Goal: Task Accomplishment & Management: Manage account settings

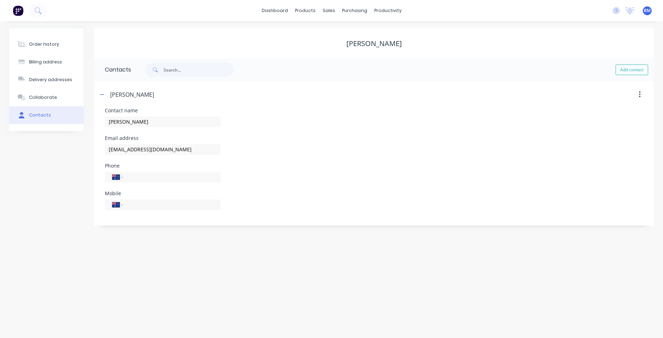
select select "AU"
click at [14, 11] on img at bounding box center [18, 10] width 11 height 11
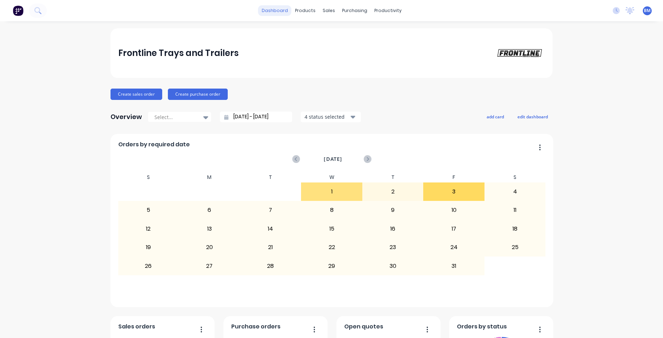
click at [276, 6] on link "dashboard" at bounding box center [274, 10] width 33 height 11
click at [278, 8] on link "dashboard" at bounding box center [274, 10] width 33 height 11
click at [41, 11] on icon at bounding box center [37, 10] width 7 height 7
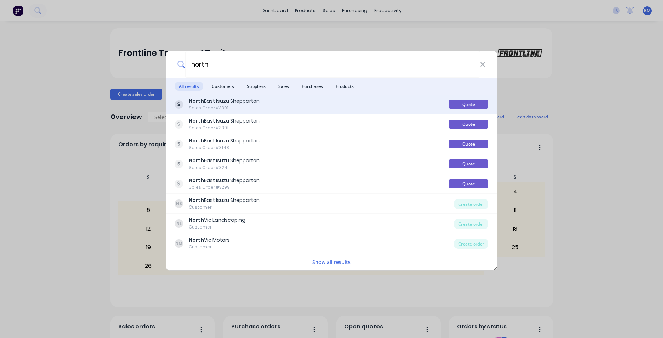
type input "north"
click at [242, 103] on div "North East Isuzu Shepparton" at bounding box center [224, 100] width 71 height 7
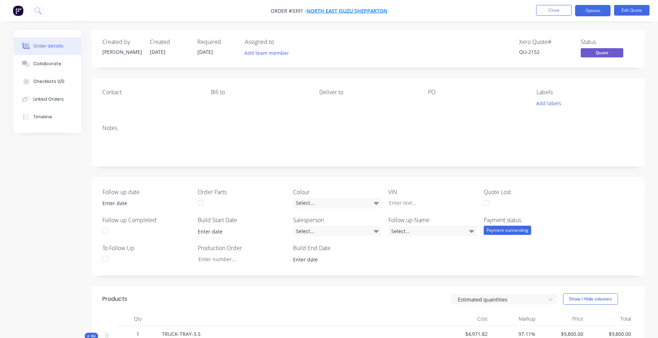
click at [337, 12] on span "North East Isuzu Shepparton" at bounding box center [346, 10] width 81 height 7
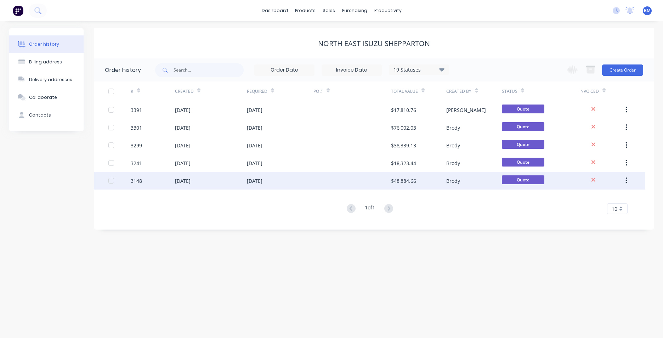
click at [158, 178] on div "3148" at bounding box center [153, 181] width 44 height 18
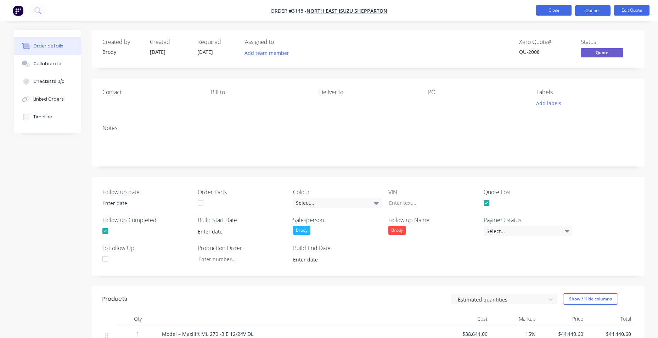
click at [552, 12] on button "Close" at bounding box center [553, 10] width 35 height 11
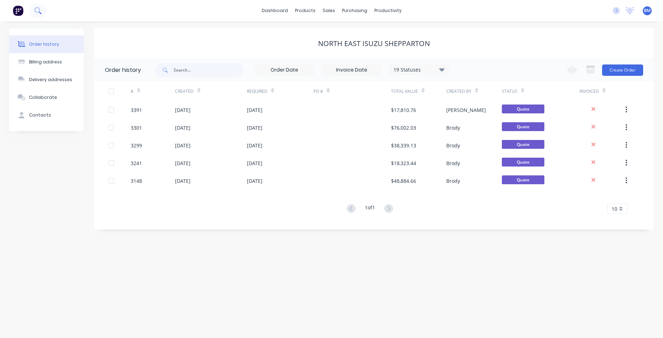
click at [40, 11] on icon at bounding box center [37, 10] width 7 height 7
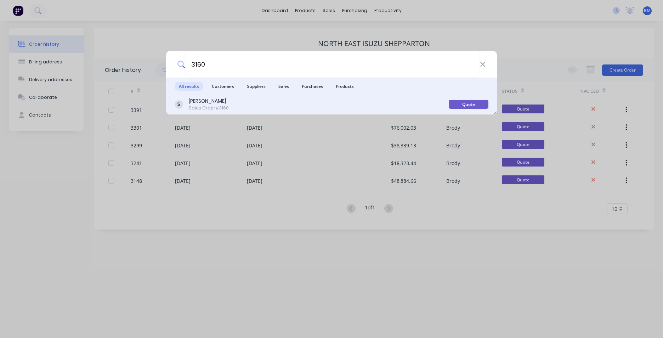
type input "3160"
click at [254, 109] on div "[PERSON_NAME] Sales Order #3160" at bounding box center [312, 104] width 274 height 14
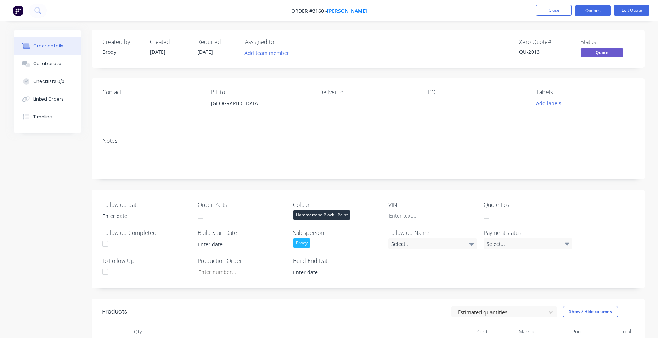
click at [332, 13] on span "[PERSON_NAME]" at bounding box center [347, 10] width 40 height 7
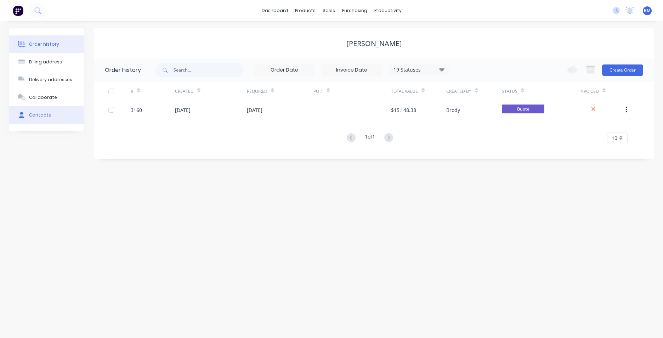
click at [64, 113] on button "Contacts" at bounding box center [46, 115] width 74 height 18
select select "AU"
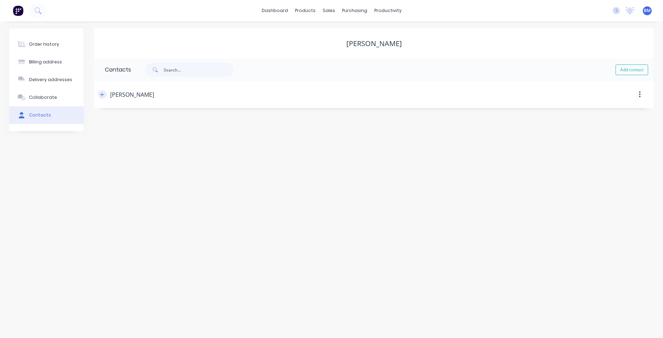
click at [105, 92] on button "button" at bounding box center [102, 94] width 9 height 9
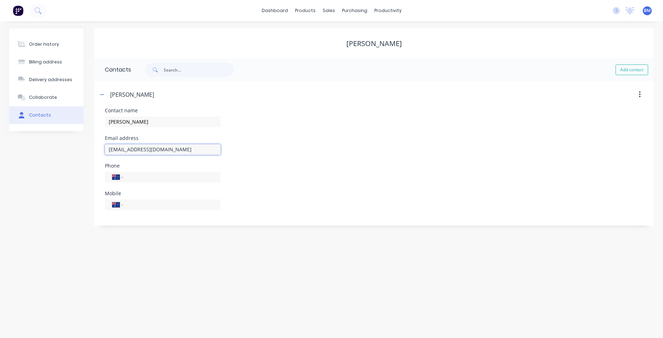
drag, startPoint x: 182, startPoint y: 150, endPoint x: 106, endPoint y: 152, distance: 75.8
click at [106, 152] on input "[EMAIL_ADDRESS][DOMAIN_NAME]" at bounding box center [163, 149] width 116 height 11
drag, startPoint x: 161, startPoint y: 105, endPoint x: 144, endPoint y: 99, distance: 17.6
click at [161, 104] on header "[PERSON_NAME]" at bounding box center [374, 94] width 560 height 27
drag, startPoint x: 110, startPoint y: 94, endPoint x: 134, endPoint y: 94, distance: 23.4
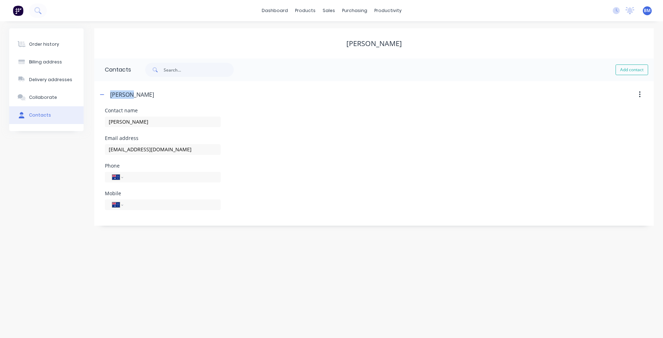
click at [134, 94] on div "[PERSON_NAME]" at bounding box center [132, 94] width 44 height 9
drag, startPoint x: 134, startPoint y: 94, endPoint x: 128, endPoint y: 94, distance: 5.7
copy div "[PERSON_NAME]"
click at [13, 16] on img at bounding box center [18, 10] width 11 height 11
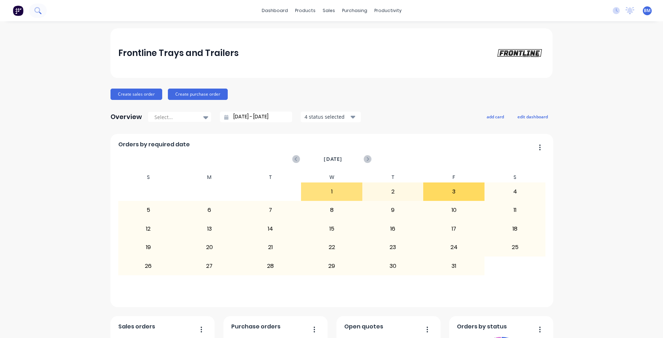
click at [39, 10] on icon at bounding box center [37, 10] width 6 height 6
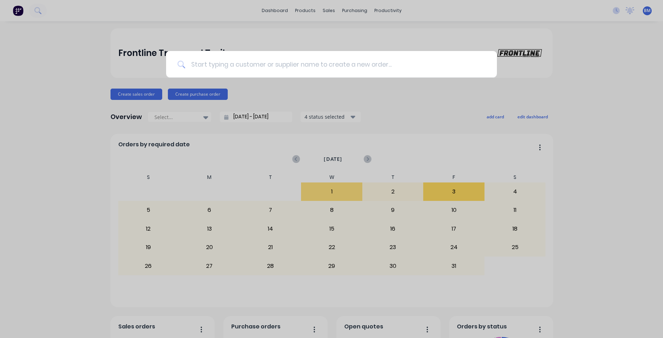
click at [205, 67] on input at bounding box center [335, 64] width 300 height 27
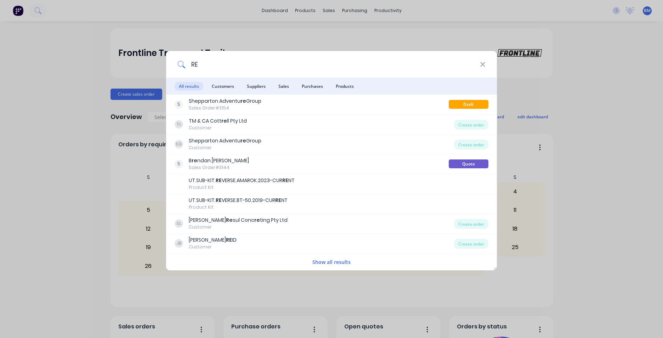
type input "R"
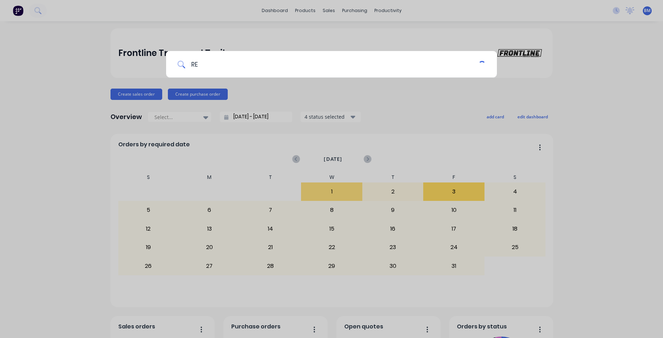
type input "R"
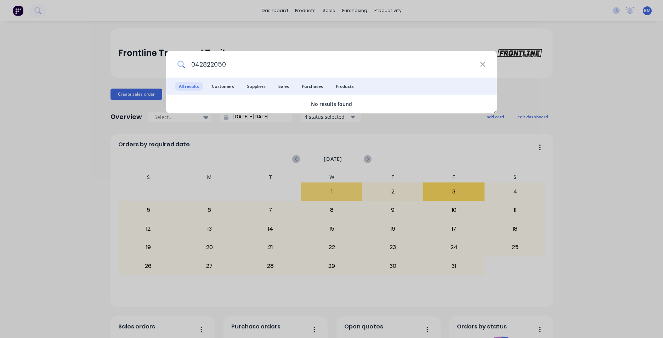
type input "0428220508"
drag, startPoint x: 233, startPoint y: 62, endPoint x: 183, endPoint y: 64, distance: 50.7
click at [183, 64] on div "0428220508" at bounding box center [331, 64] width 331 height 27
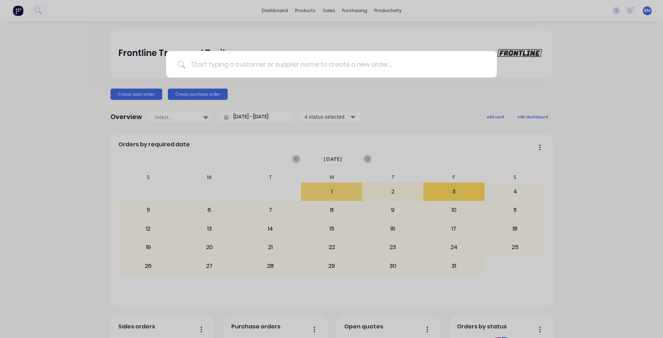
click at [232, 67] on input at bounding box center [335, 64] width 300 height 27
click at [231, 63] on input at bounding box center [335, 64] width 300 height 27
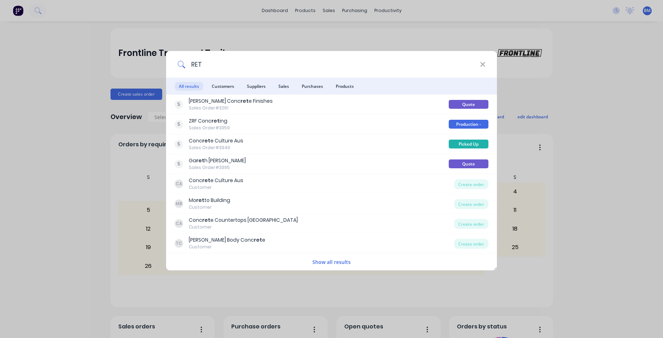
drag, startPoint x: 211, startPoint y: 63, endPoint x: 166, endPoint y: 64, distance: 45.3
click at [166, 64] on div "RET All results Customers Suppliers Sales Purchases Products [PERSON_NAME] Conc…" at bounding box center [332, 161] width 332 height 220
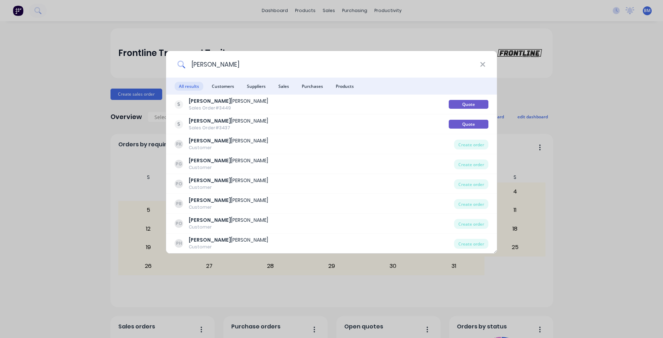
drag, startPoint x: 212, startPoint y: 60, endPoint x: 177, endPoint y: 67, distance: 35.4
click at [177, 67] on div "[PERSON_NAME]" at bounding box center [331, 64] width 331 height 27
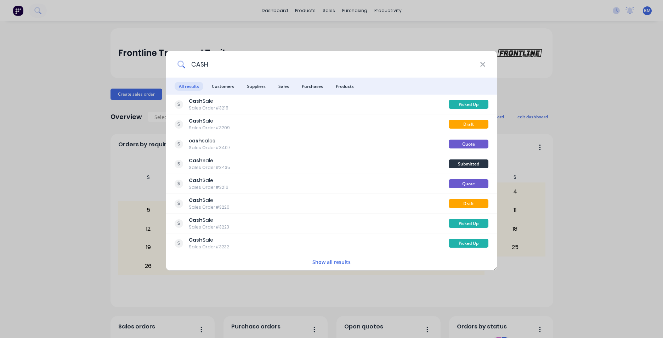
type input "CASH"
drag, startPoint x: 228, startPoint y: 24, endPoint x: 318, endPoint y: 18, distance: 90.5
click at [233, 21] on div "CASH All results Customers Suppliers Sales Purchases Products Cash Sale Sales O…" at bounding box center [331, 169] width 663 height 338
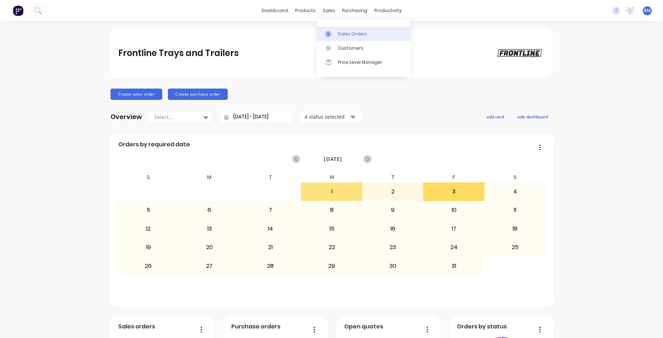
click at [369, 37] on link "Sales Orders" at bounding box center [364, 34] width 94 height 14
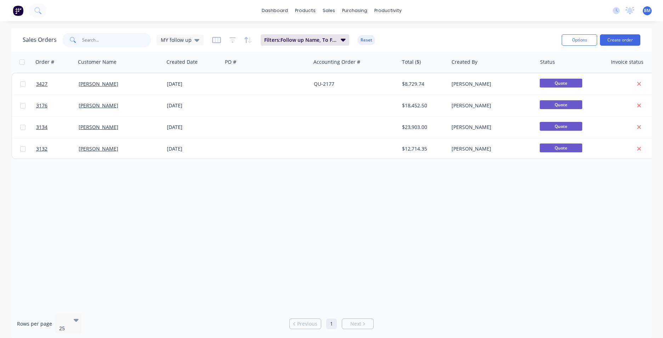
click at [136, 45] on input "text" at bounding box center [116, 40] width 69 height 14
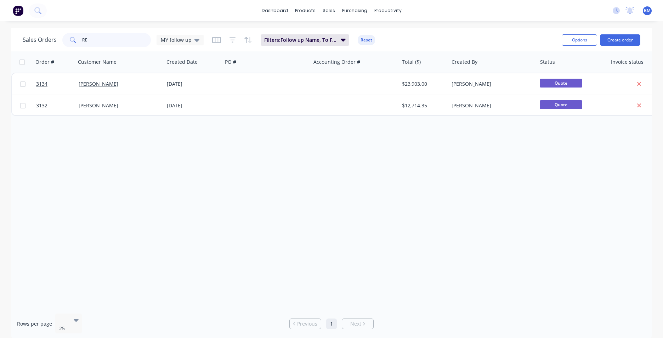
type input "R"
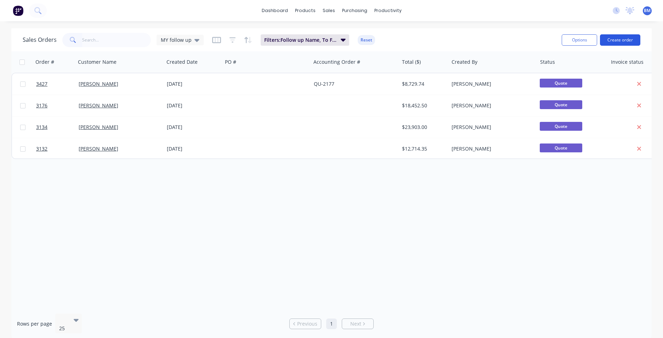
click at [620, 43] on button "Create order" at bounding box center [620, 39] width 40 height 11
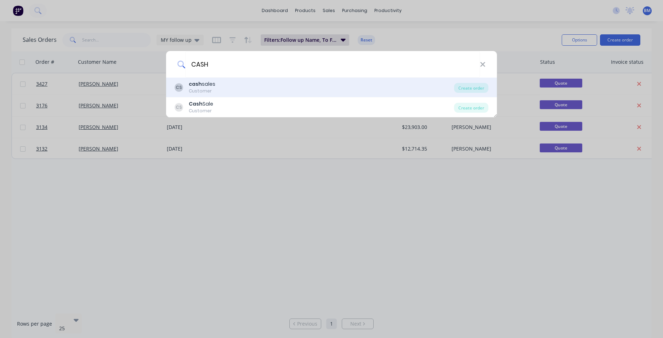
type input "CASH"
click at [241, 93] on div "CS cash sales Customer" at bounding box center [314, 87] width 279 height 14
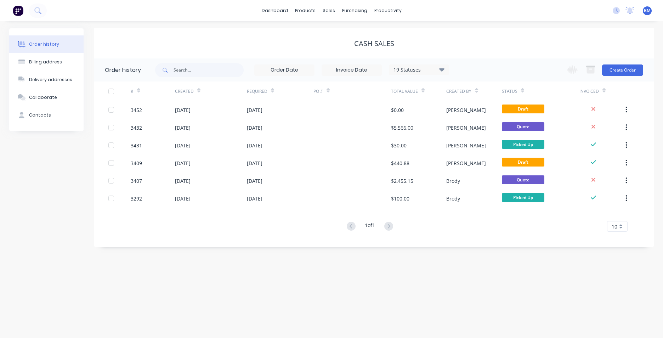
click at [620, 77] on div "Change order status Submitted UNPLANNED/COMMITTED Production - [PERSON_NAME] Pr…" at bounding box center [603, 69] width 81 height 23
click at [622, 73] on button "Create Order" at bounding box center [622, 69] width 41 height 11
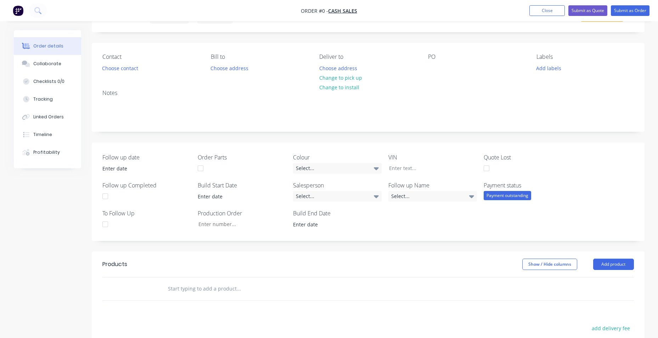
scroll to position [142, 0]
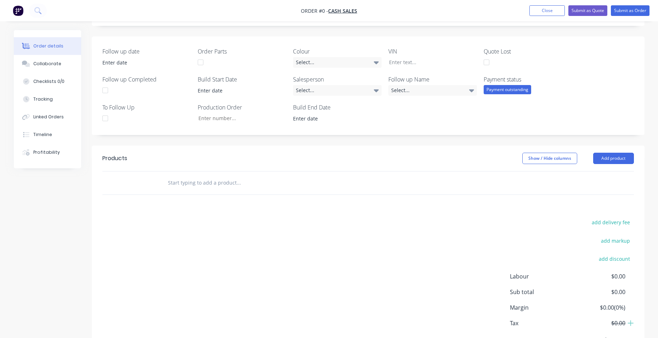
click at [225, 181] on input "text" at bounding box center [239, 183] width 142 height 14
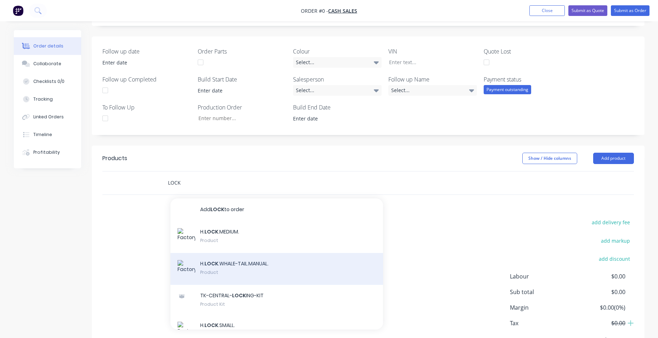
type input "LOCK"
click at [277, 261] on div "H. LOCK .WHALE-TAIL.MANUAL. Product" at bounding box center [276, 269] width 213 height 32
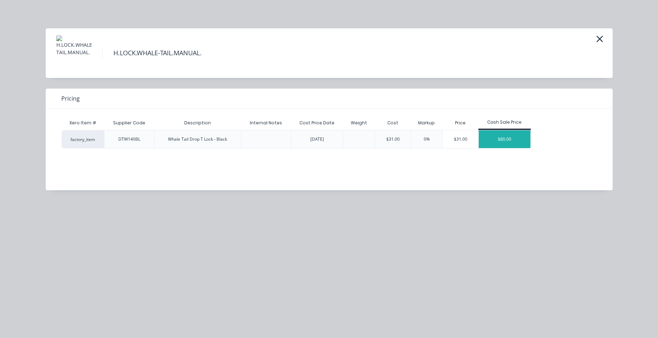
click at [496, 145] on div "$80.00" at bounding box center [505, 139] width 52 height 18
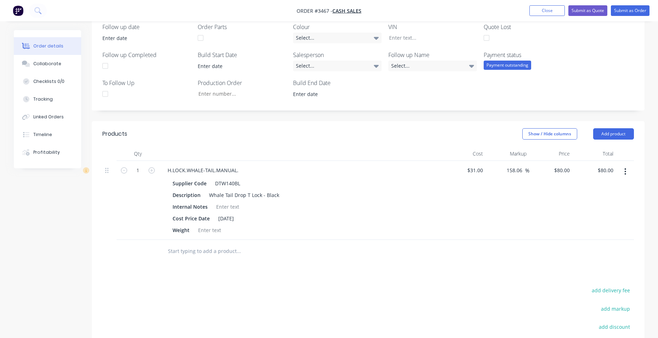
scroll to position [213, 0]
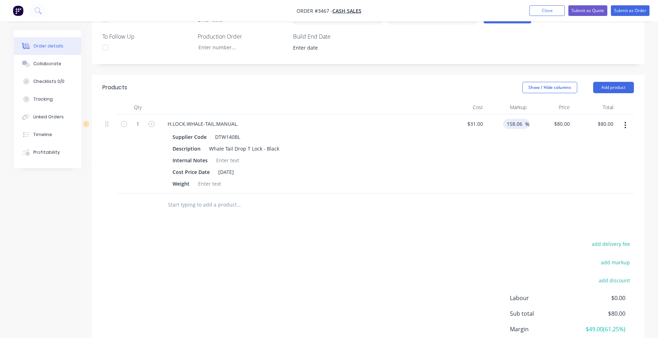
click at [512, 122] on input "158.06" at bounding box center [515, 124] width 19 height 10
drag, startPoint x: 507, startPoint y: 123, endPoint x: 531, endPoint y: 123, distance: 24.8
click at [531, 123] on div "1 H.LOCK.WHALE-TAIL.MANUAL. Supplier Code DTW140BL Description Whale Tail Drop …" at bounding box center [367, 153] width 531 height 79
type input "100"
type input "$62.00"
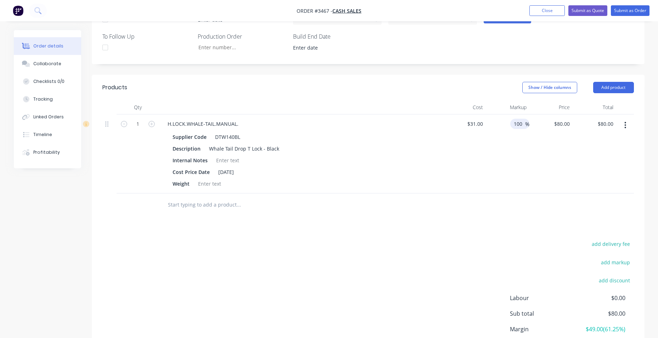
type input "$62.00"
click at [450, 82] on div "Show / Hide columns Add product" at bounding box center [424, 87] width 418 height 11
click at [623, 127] on button "button" at bounding box center [625, 125] width 17 height 13
click at [597, 184] on div "Delete" at bounding box center [600, 186] width 55 height 10
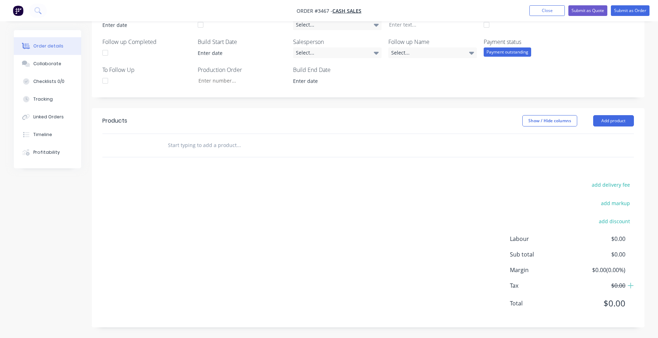
scroll to position [179, 0]
click at [195, 150] on input "text" at bounding box center [239, 145] width 142 height 14
click at [615, 121] on button "Add product" at bounding box center [613, 120] width 41 height 11
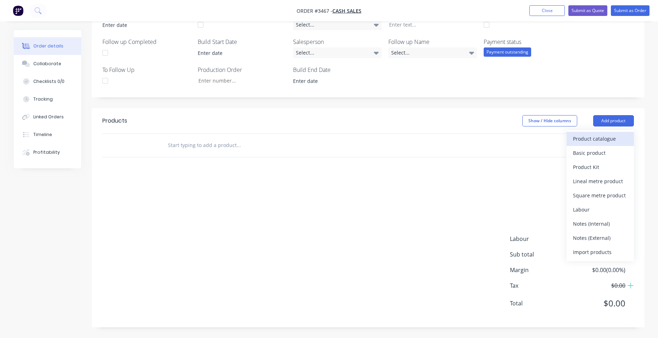
click at [598, 138] on div "Product catalogue" at bounding box center [600, 139] width 55 height 10
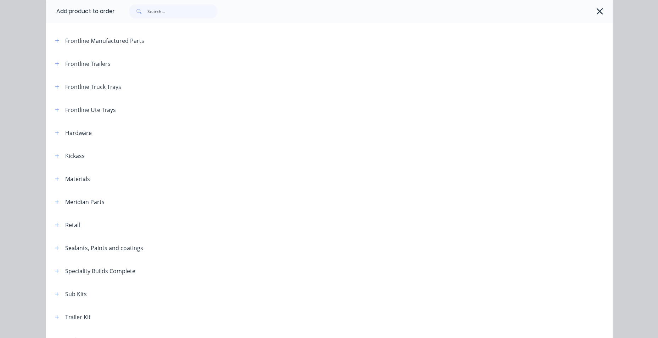
scroll to position [0, 0]
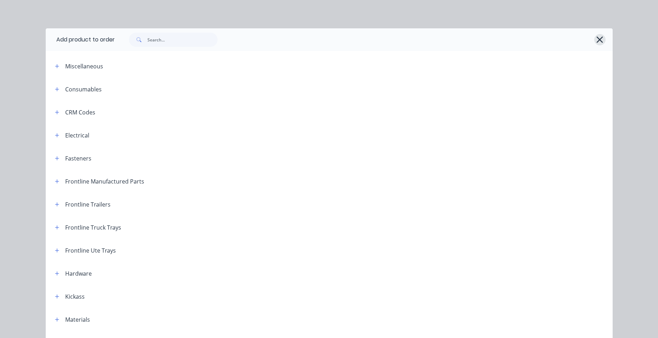
click at [596, 40] on icon "button" at bounding box center [599, 40] width 7 height 10
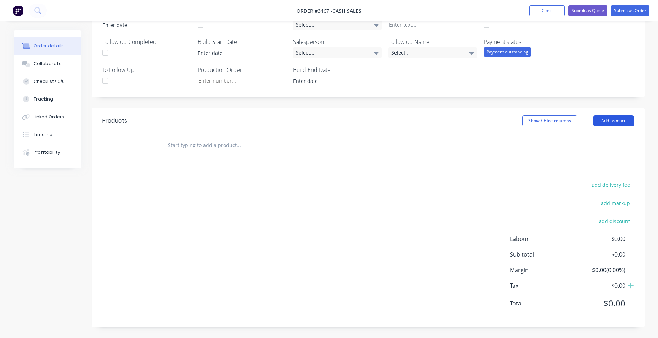
click at [600, 123] on button "Add product" at bounding box center [613, 120] width 41 height 11
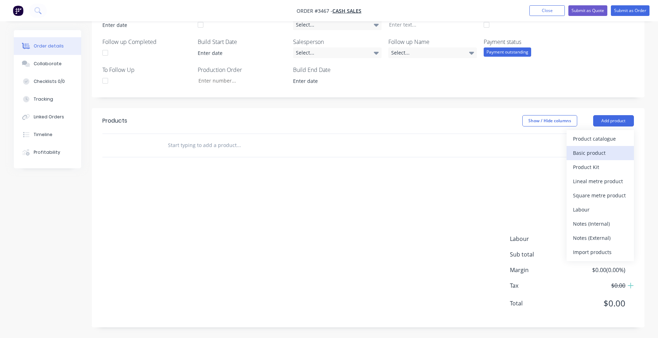
click at [598, 152] on div "Basic product" at bounding box center [600, 153] width 55 height 10
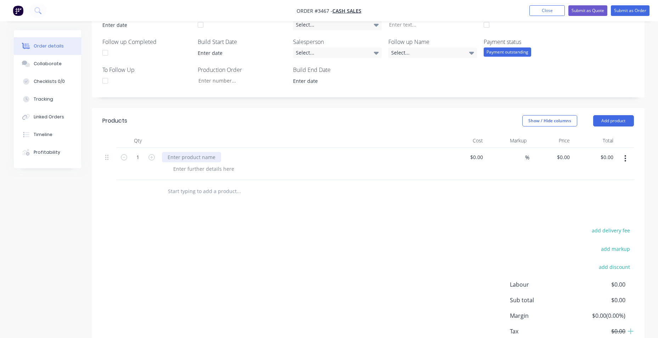
click at [198, 153] on div at bounding box center [191, 157] width 59 height 10
click at [187, 177] on div "S/HAND" at bounding box center [300, 164] width 283 height 32
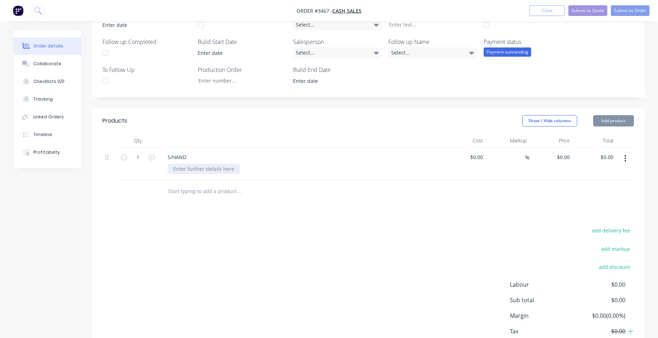
click at [188, 173] on div "S/HAND" at bounding box center [300, 164] width 283 height 32
click at [188, 173] on div at bounding box center [204, 169] width 72 height 10
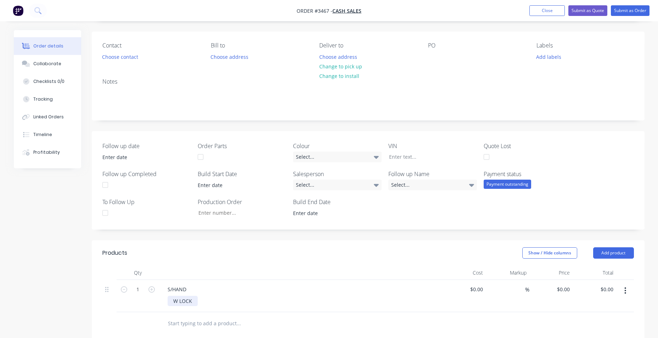
scroll to position [38, 0]
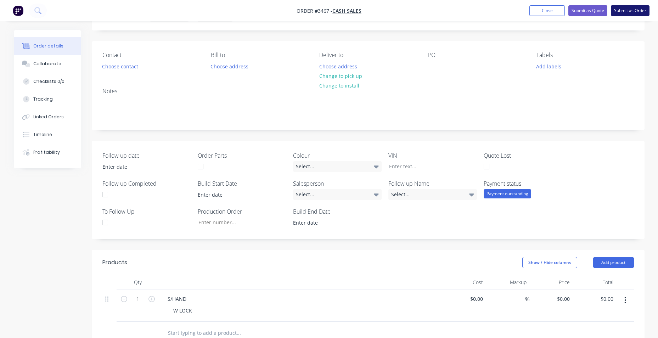
click at [629, 11] on button "Submit as Order" at bounding box center [630, 10] width 39 height 11
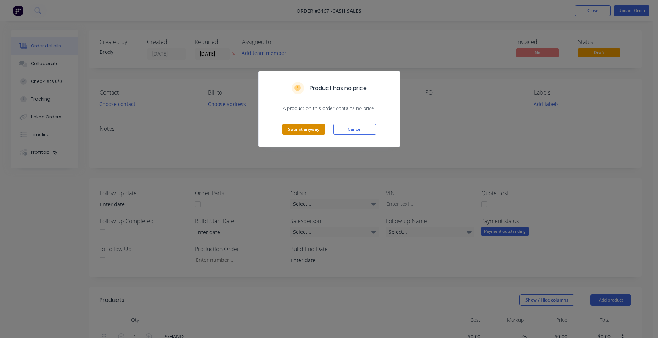
click at [297, 130] on button "Submit anyway" at bounding box center [303, 129] width 43 height 11
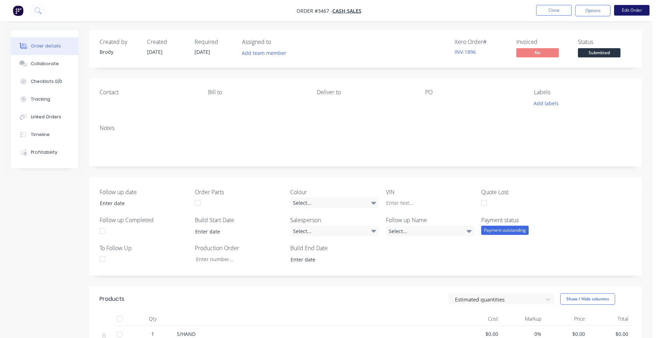
click at [633, 10] on button "Edit Order" at bounding box center [631, 10] width 35 height 11
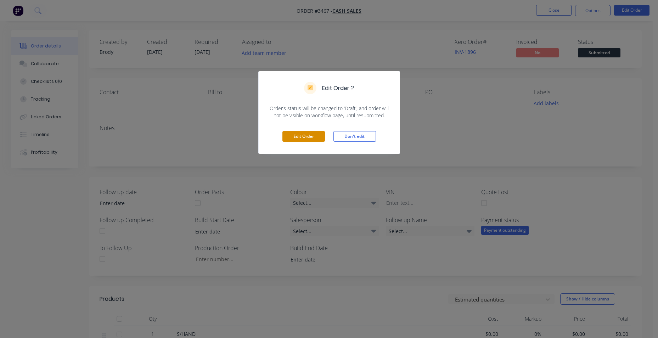
click at [312, 135] on button "Edit Order" at bounding box center [303, 136] width 43 height 11
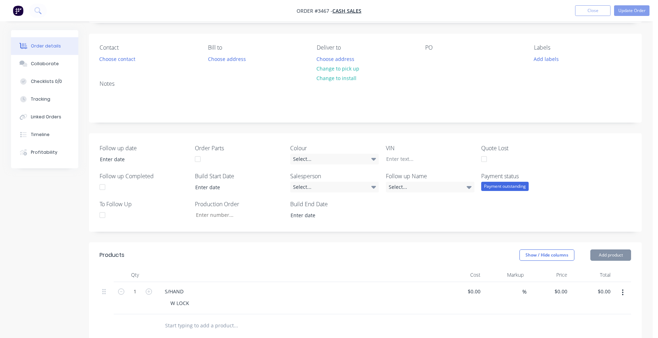
scroll to position [177, 0]
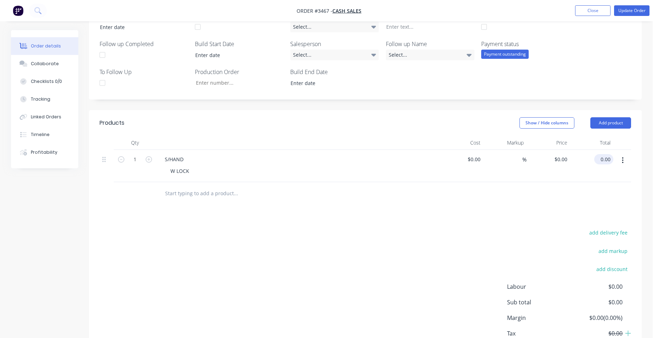
click at [611, 161] on input "0.00" at bounding box center [605, 159] width 16 height 10
type input "60"
type input "$60.00"
click at [426, 231] on div "add delivery fee add markup add discount Labour $0.00 Sub total $60.00 Margin $…" at bounding box center [365, 296] width 531 height 137
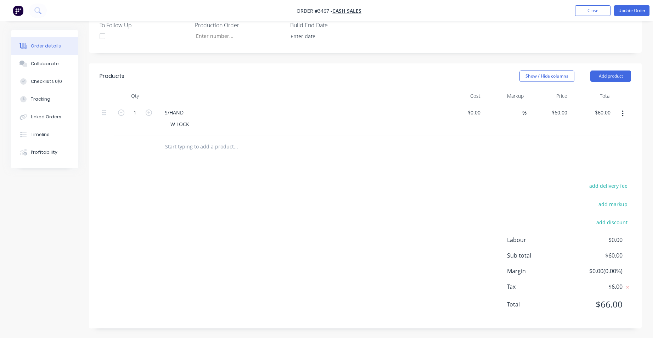
scroll to position [225, 0]
click at [610, 110] on input "60.00" at bounding box center [603, 111] width 19 height 10
type input "58"
type input "$58.00"
click at [494, 131] on div "%" at bounding box center [505, 118] width 44 height 32
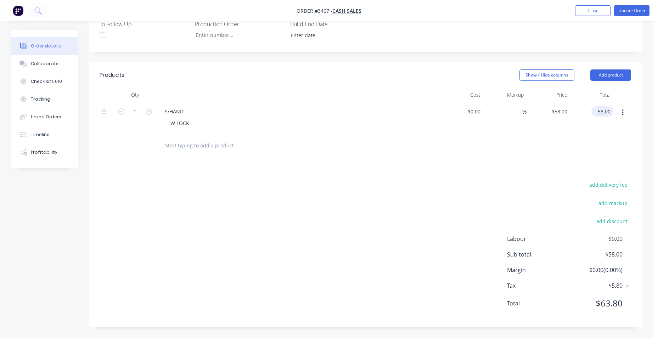
click at [609, 111] on input "58.00" at bounding box center [603, 111] width 19 height 10
type input "55"
type input "$55.00"
click at [388, 143] on div at bounding box center [283, 146] width 249 height 14
drag, startPoint x: 605, startPoint y: 112, endPoint x: 632, endPoint y: 110, distance: 27.0
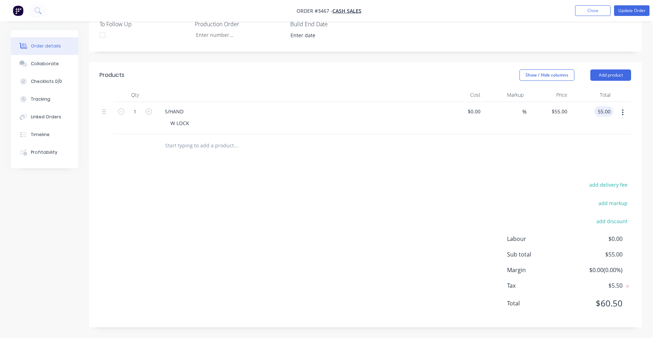
click at [634, 113] on div "Qty Cost Markup Price Total 1 S/HAND W LOCK $0.00 $0.00 % $55.00 $55.00 55.00 5…" at bounding box center [365, 122] width 553 height 69
type input "90.960"
type input "$90.96"
click at [532, 146] on div at bounding box center [365, 145] width 531 height 23
click at [615, 111] on button "button" at bounding box center [622, 112] width 17 height 13
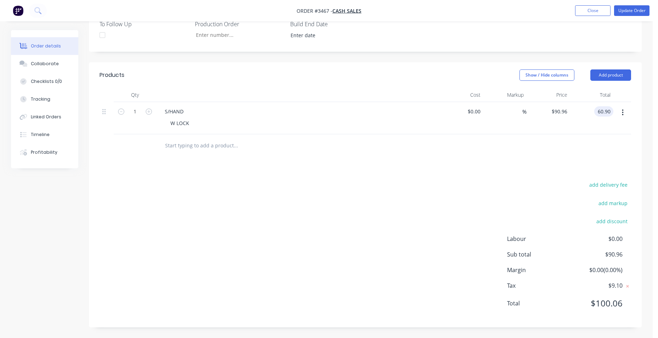
type input "60.90"
type input "$60.90"
click at [539, 181] on div "add delivery fee add markup add discount Labour $0.00 Sub total $60.90 Margin $…" at bounding box center [365, 248] width 531 height 137
click at [612, 112] on input "60.90" at bounding box center [605, 111] width 16 height 10
type input "57"
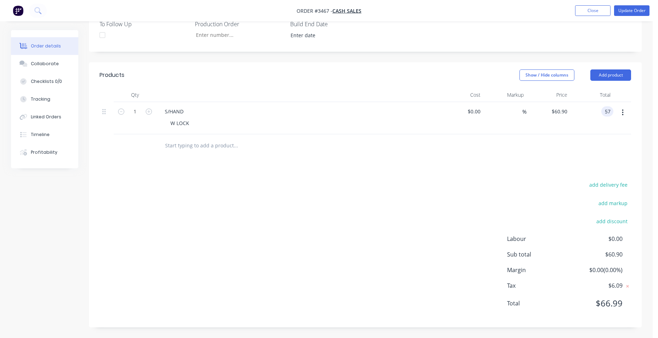
type input "$57.00"
click at [517, 176] on div "Products Show / Hide columns Add product Qty Cost Markup Price Total 1 S/HAND W…" at bounding box center [365, 194] width 553 height 265
click at [612, 114] on input "57.00" at bounding box center [605, 111] width 16 height 10
type input "56"
type input "$56.00"
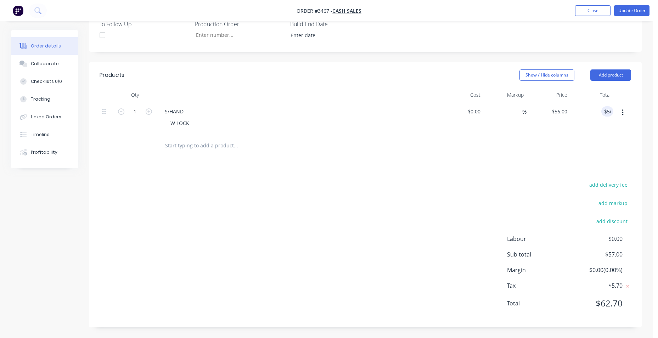
click at [513, 186] on div "add delivery fee add markup add discount Labour $0.00 Sub total $57.00 Margin $…" at bounding box center [365, 248] width 531 height 137
click at [610, 109] on input "56.00" at bounding box center [603, 111] width 19 height 10
click at [609, 111] on input "56.00" at bounding box center [605, 111] width 16 height 10
click at [613, 111] on input "56.00" at bounding box center [605, 111] width 16 height 10
type input "56.10"
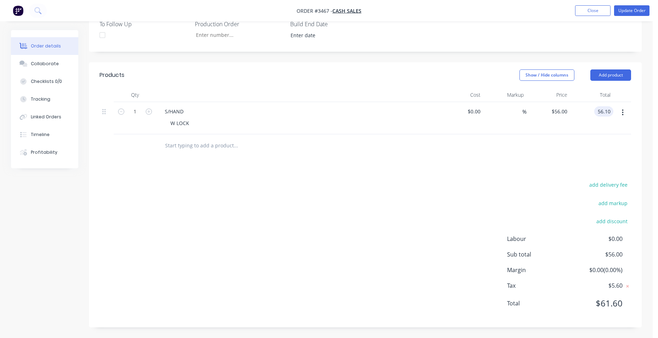
type input "$56.10"
click at [462, 157] on div at bounding box center [365, 145] width 531 height 23
click at [607, 113] on input "56.10" at bounding box center [603, 111] width 19 height 10
type input "56.20"
type input "$56.20"
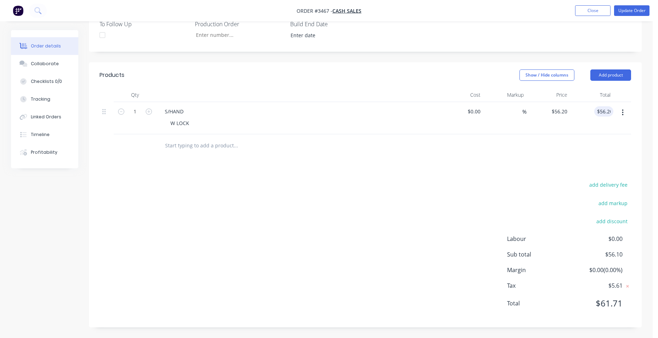
click at [559, 151] on div at bounding box center [365, 145] width 531 height 23
type input "56.40"
type input "$56.40"
click at [507, 173] on div "Products Show / Hide columns Add product Qty Cost Markup Price Total 1 S/HAND W…" at bounding box center [365, 194] width 553 height 265
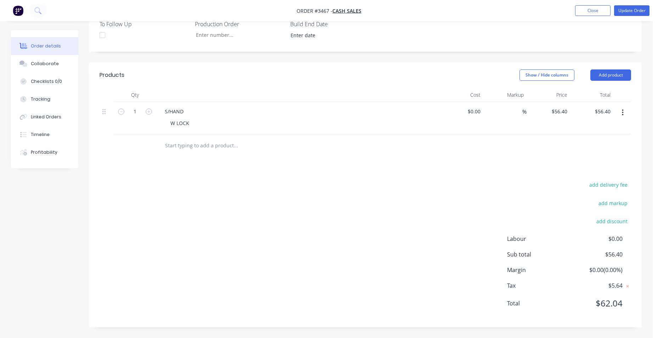
click at [616, 114] on button "button" at bounding box center [622, 112] width 17 height 13
click at [609, 222] on button "add discount" at bounding box center [611, 221] width 39 height 10
type input "BM"
click at [601, 226] on input at bounding box center [603, 223] width 32 height 11
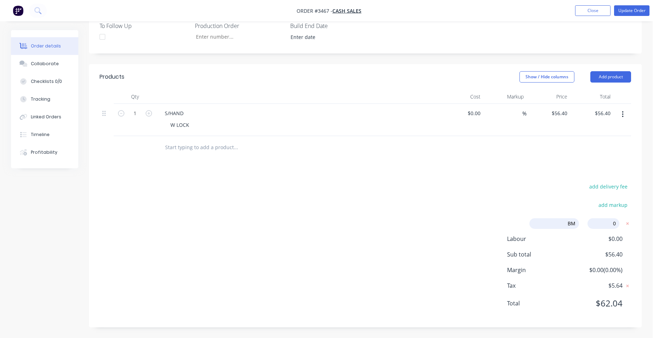
type input "04"
click at [482, 188] on div "add delivery fee add markup BM BM Discount name (Optional) 04 04 0% Labour $0.0…" at bounding box center [365, 249] width 531 height 135
click at [605, 226] on input "4.00%" at bounding box center [603, 223] width 32 height 11
drag, startPoint x: 598, startPoint y: 226, endPoint x: 620, endPoint y: 223, distance: 22.1
click at [620, 223] on form "BM BM Discount name (Optional) 4.00% 4.00% 0%" at bounding box center [577, 223] width 107 height 11
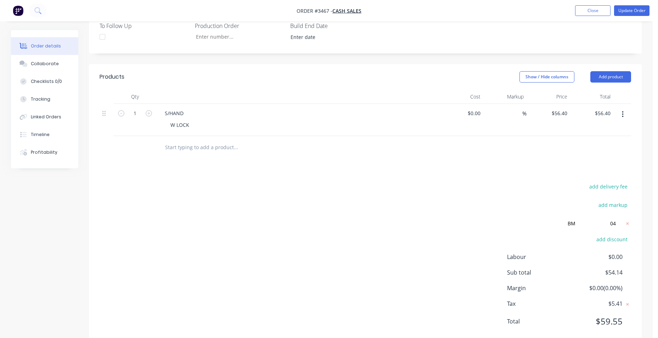
click at [528, 194] on div "add delivery fee add markup BM BM Discount name (Optional) 04 04 0% add discoun…" at bounding box center [365, 258] width 531 height 153
click at [614, 222] on input "04" at bounding box center [603, 223] width 32 height 11
type input "0"
click at [392, 206] on div "add delivery fee add markup BM BM Discount name (Optional) 0% add discount Labo…" at bounding box center [365, 258] width 531 height 153
click at [625, 224] on icon at bounding box center [627, 223] width 7 height 7
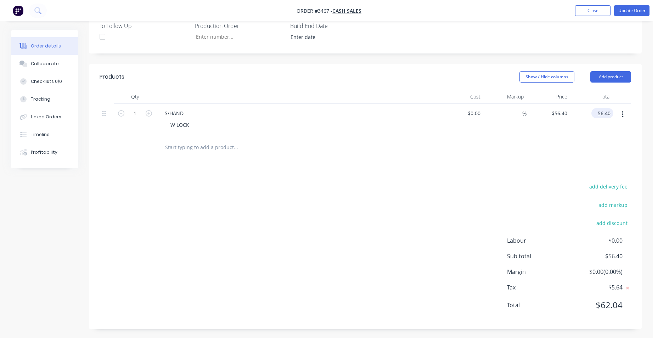
click at [611, 114] on input "56.40" at bounding box center [603, 113] width 19 height 10
type input "60"
type input "$60.00"
click at [497, 193] on div "add delivery fee add markup add discount Labour $0.00 Sub total $56.40 Margin $…" at bounding box center [365, 250] width 531 height 137
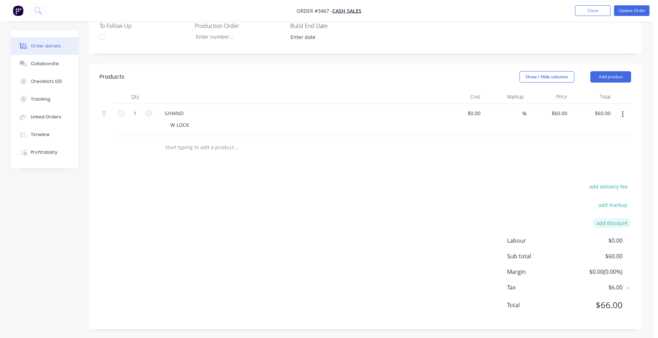
click at [617, 221] on button "add discount" at bounding box center [611, 223] width 39 height 10
type input "BM"
click at [615, 225] on input at bounding box center [603, 223] width 32 height 11
type input "3"
click at [471, 161] on div "Products Show / Hide columns Add product Qty Cost Markup Price Total 1 S/HAND W…" at bounding box center [365, 195] width 553 height 263
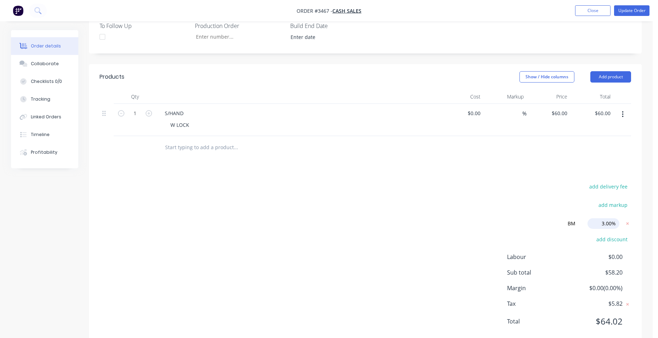
click at [616, 225] on input "3.00%" at bounding box center [603, 223] width 32 height 11
drag, startPoint x: 616, startPoint y: 225, endPoint x: 597, endPoint y: 226, distance: 18.4
click at [597, 226] on input "3.00%" at bounding box center [603, 223] width 32 height 11
type input "4"
click at [558, 173] on div "Products Show / Hide columns Add product Qty Cost Markup Price Total 1 S/HAND W…" at bounding box center [365, 204] width 553 height 281
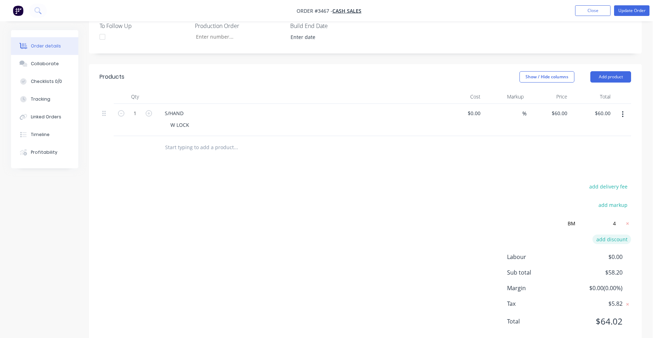
click at [617, 242] on button "add discount" at bounding box center [611, 240] width 39 height 10
click at [627, 240] on icon at bounding box center [627, 239] width 2 height 2
click at [615, 224] on input "4" at bounding box center [603, 223] width 32 height 11
type input "5"
click at [576, 180] on div "Products Show / Hide columns Add product Qty Cost Markup Price Total 1 S/HAND W…" at bounding box center [365, 204] width 553 height 281
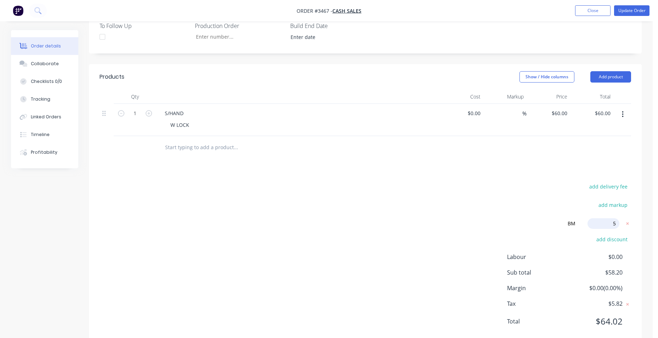
click at [615, 224] on input "5" at bounding box center [603, 223] width 32 height 11
type input "6"
click at [553, 198] on div "add delivery fee" at bounding box center [586, 191] width 89 height 18
click at [627, 224] on icon at bounding box center [627, 223] width 2 height 2
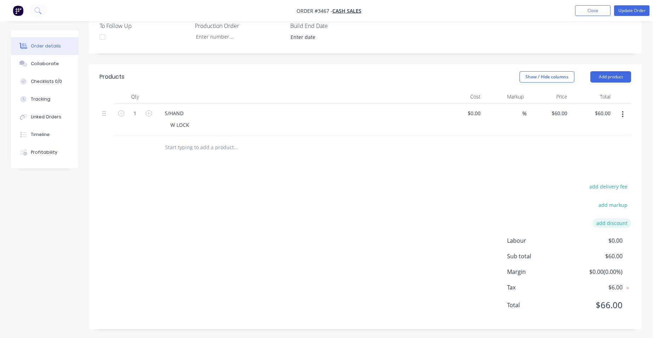
click at [615, 223] on button "add discount" at bounding box center [611, 223] width 39 height 10
type input "BM"
click at [604, 224] on input at bounding box center [603, 223] width 32 height 11
type input "5"
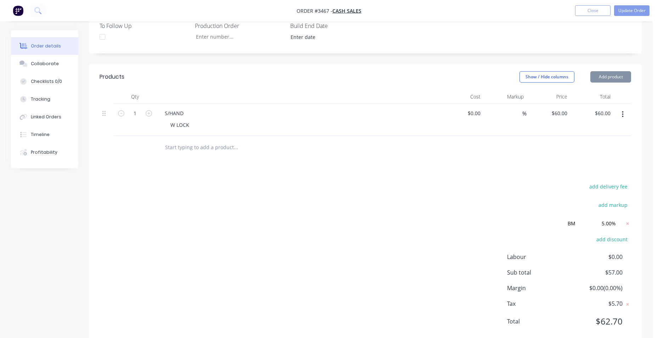
click at [564, 202] on div "add markup" at bounding box center [586, 209] width 89 height 18
click at [617, 224] on input "5.00%" at bounding box center [603, 223] width 32 height 11
drag, startPoint x: 617, startPoint y: 224, endPoint x: 586, endPoint y: 224, distance: 31.5
click at [586, 224] on div "5.00% 5.00% 0%" at bounding box center [601, 223] width 38 height 11
type input "6"
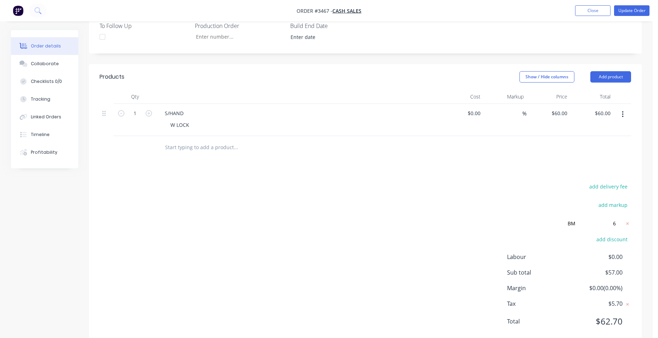
click at [543, 180] on div "Products Show / Hide columns Add product Qty Cost Markup Price Total 1 S/HAND W…" at bounding box center [365, 204] width 553 height 281
click at [627, 224] on icon at bounding box center [627, 223] width 2 height 2
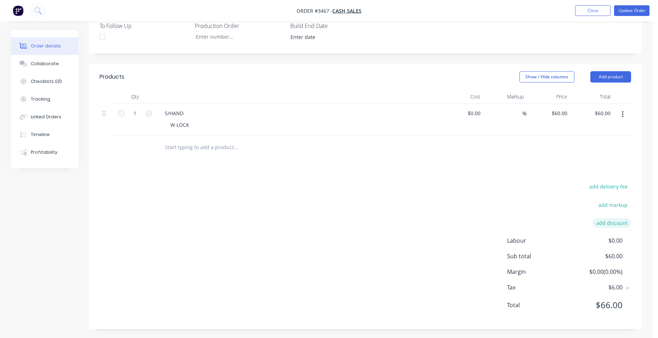
click at [599, 224] on button "add discount" at bounding box center [611, 223] width 39 height 10
type input "BM"
click at [606, 225] on input at bounding box center [603, 223] width 32 height 11
type input "6"
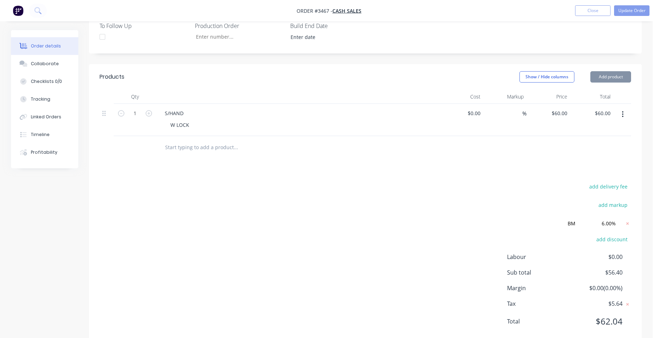
click at [517, 170] on div "Products Show / Hide columns Add product Qty Cost Markup Price Total 1 S/HAND W…" at bounding box center [365, 204] width 553 height 281
click at [613, 227] on input "6.00%" at bounding box center [603, 223] width 32 height 11
click at [526, 148] on div at bounding box center [365, 147] width 531 height 23
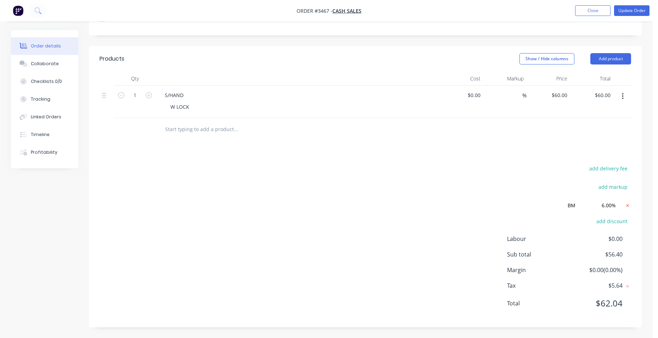
click at [626, 205] on icon at bounding box center [627, 205] width 7 height 7
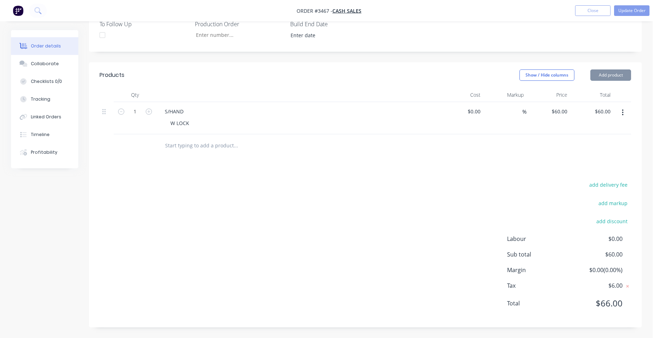
scroll to position [225, 0]
click at [609, 112] on input "60.00" at bounding box center [605, 111] width 16 height 10
type input "58"
type input "$58.00"
click at [559, 169] on div "Products Show / Hide columns Add product Qty Cost Markup Price Total 1 S/HAND W…" at bounding box center [365, 194] width 553 height 265
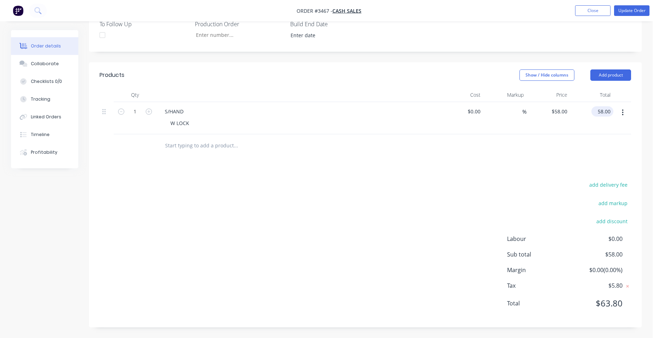
click at [598, 109] on input "58.00" at bounding box center [603, 111] width 19 height 10
type input "55"
type input "$55.00"
click at [589, 149] on div at bounding box center [365, 145] width 531 height 23
click at [610, 112] on input "55.00" at bounding box center [603, 111] width 19 height 10
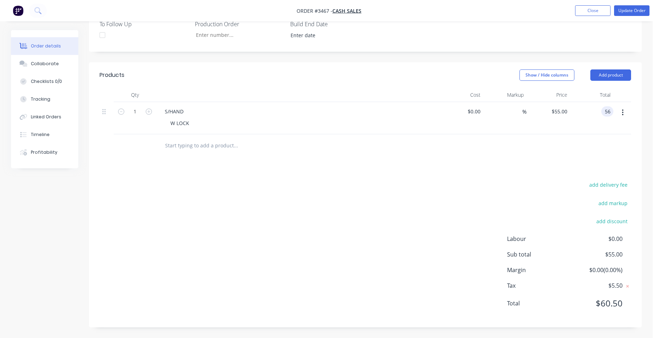
type input "56"
type input "$56.00"
click at [429, 207] on div "add delivery fee add markup add discount Labour $0.00 Sub total $55.00 Margin $…" at bounding box center [365, 248] width 531 height 137
click at [607, 113] on input "56.00" at bounding box center [605, 111] width 16 height 10
type input "57"
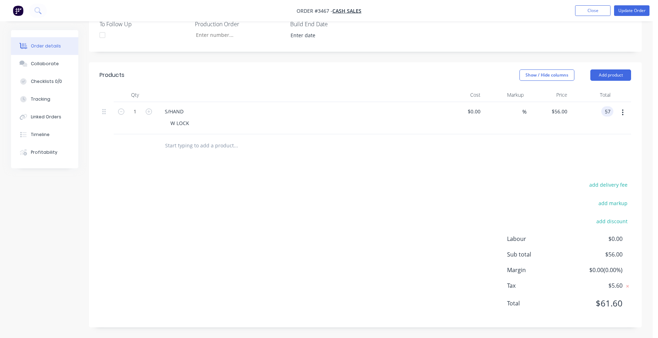
type input "$57.00"
click at [538, 173] on div "Products Show / Hide columns Add product Qty Cost Markup Price Total 1 S/HAND W…" at bounding box center [365, 194] width 553 height 265
click at [607, 111] on input "57.00" at bounding box center [603, 111] width 19 height 10
type input "56.50"
type input "$56.50"
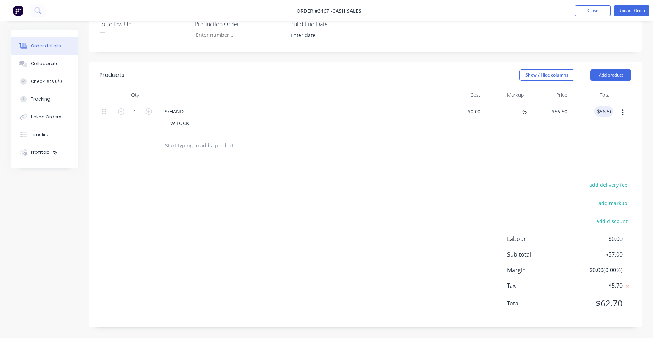
click at [530, 167] on div "Products Show / Hide columns Add product Qty Cost Markup Price Total 1 S/HAND W…" at bounding box center [365, 194] width 553 height 265
click at [610, 112] on input "56.50" at bounding box center [603, 111] width 19 height 10
type input "56.40"
type input "$56.40"
click at [577, 158] on div "Products Show / Hide columns Add product Qty Cost Markup Price Total 1 S/HAND W…" at bounding box center [365, 194] width 553 height 265
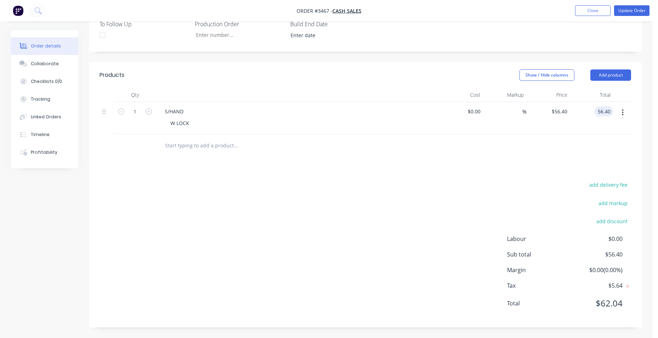
click at [609, 109] on input "56.40" at bounding box center [605, 111] width 16 height 10
type input "56.30"
type input "$56.30"
click at [599, 136] on div at bounding box center [365, 145] width 531 height 23
click at [610, 112] on input "56.30" at bounding box center [603, 111] width 19 height 10
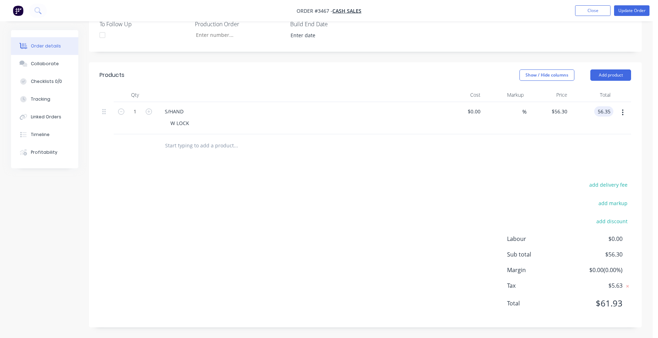
type input "56.35"
type input "$56.35"
click at [578, 159] on div "Products Show / Hide columns Add product Qty Cost Markup Price Total 1 S/HAND W…" at bounding box center [365, 194] width 553 height 265
click at [614, 113] on button "button" at bounding box center [622, 112] width 17 height 13
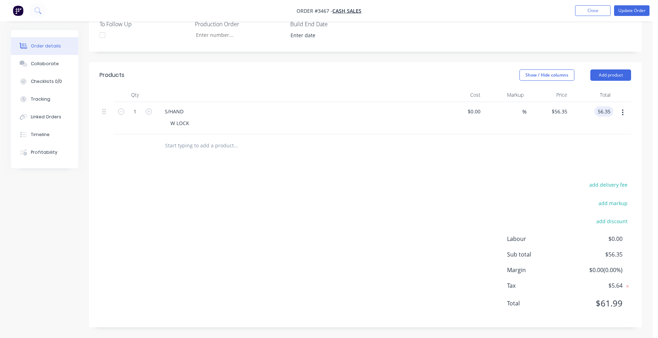
click at [605, 115] on input "56.35" at bounding box center [605, 111] width 16 height 10
type input "56.36"
type input "$56.36"
click at [576, 159] on div "Products Show / Hide columns Add product Qty Cost Markup Price Total 1 S/HAND W…" at bounding box center [365, 194] width 553 height 265
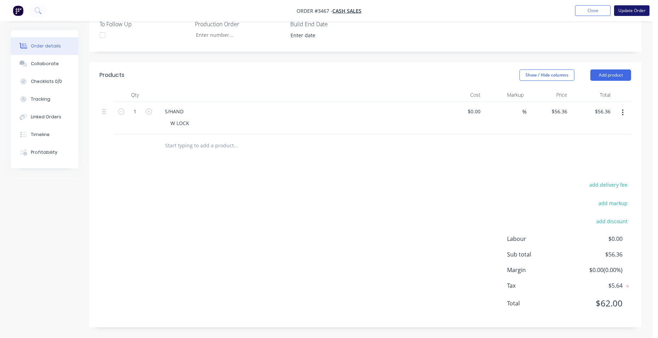
click at [629, 9] on button "Update Order" at bounding box center [631, 10] width 35 height 11
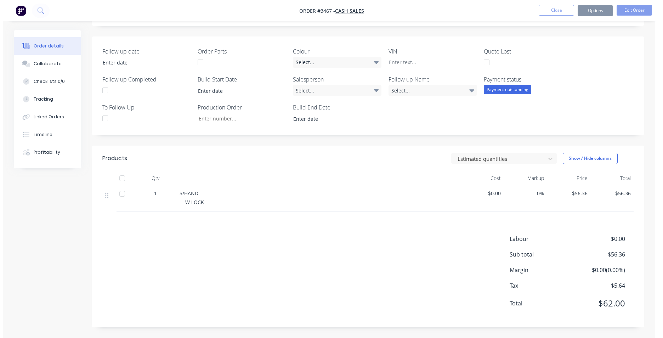
scroll to position [0, 0]
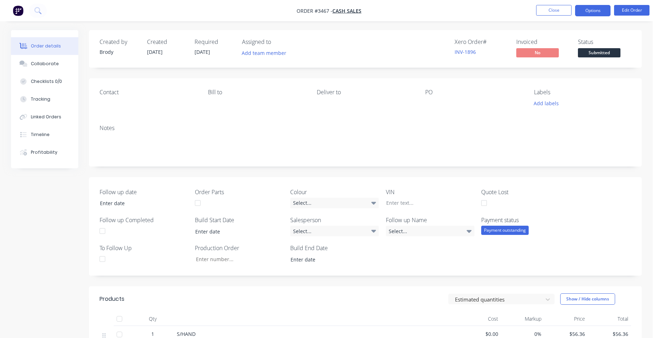
click at [592, 8] on button "Options" at bounding box center [592, 10] width 35 height 11
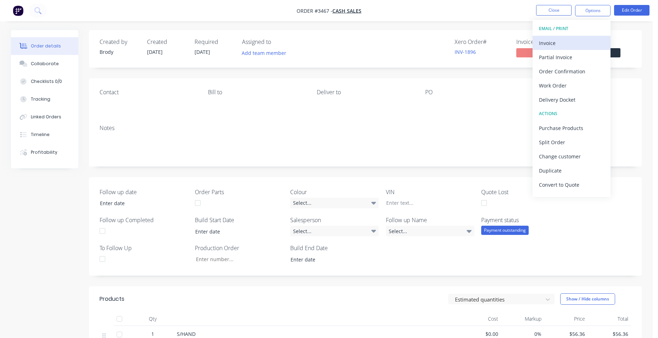
click at [574, 40] on div "Invoice" at bounding box center [571, 43] width 65 height 10
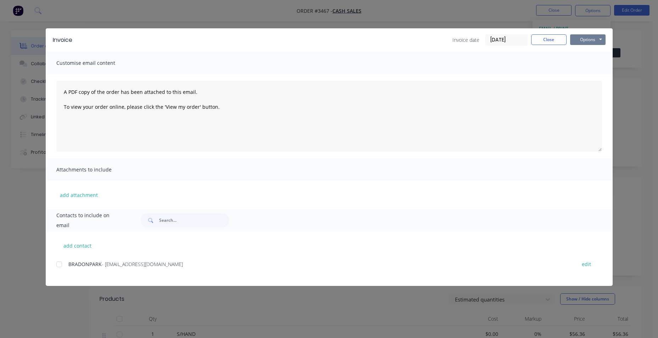
drag, startPoint x: 588, startPoint y: 36, endPoint x: 588, endPoint y: 43, distance: 7.1
click at [589, 36] on button "Options" at bounding box center [587, 39] width 35 height 11
click at [580, 61] on button "Print" at bounding box center [592, 64] width 45 height 12
click at [532, 38] on button "Close" at bounding box center [548, 39] width 35 height 11
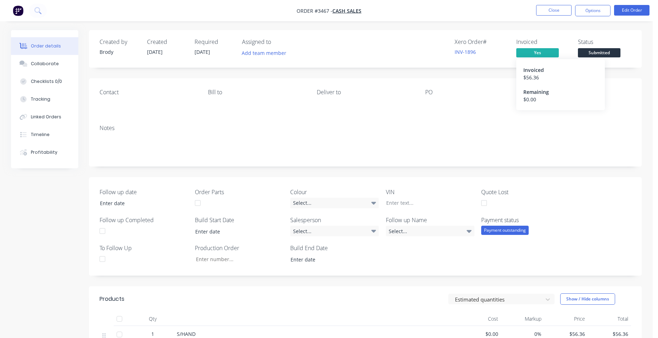
click at [547, 51] on span "Yes" at bounding box center [537, 52] width 43 height 9
click at [534, 48] on span "Yes" at bounding box center [537, 52] width 43 height 9
click at [533, 53] on span "Yes" at bounding box center [537, 52] width 43 height 9
click at [597, 13] on button "Options" at bounding box center [592, 10] width 35 height 11
click at [635, 46] on div "Created by [PERSON_NAME] Created [DATE] Required [DATE] Assigned to Add team me…" at bounding box center [365, 49] width 553 height 38
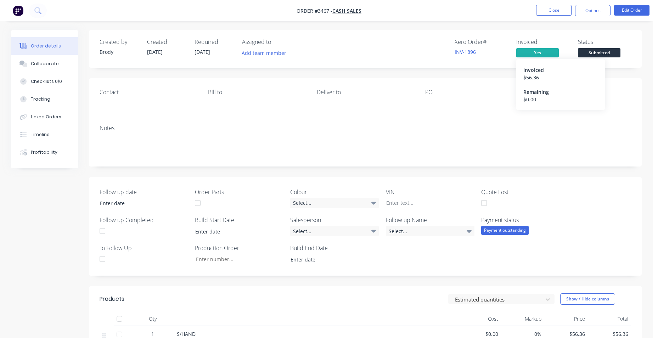
click at [543, 52] on span "Yes" at bounding box center [537, 52] width 43 height 9
click at [598, 54] on span "Submitted" at bounding box center [599, 52] width 43 height 9
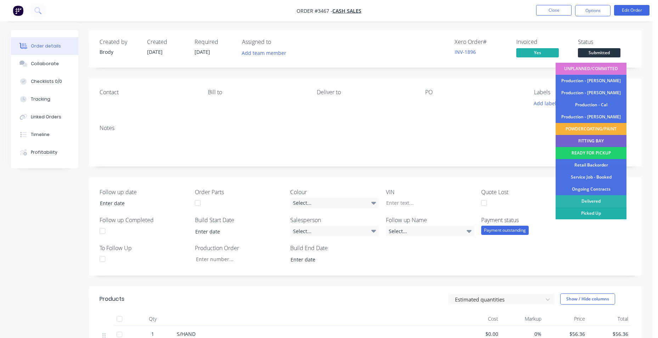
click at [586, 213] on div "Picked Up" at bounding box center [590, 213] width 71 height 12
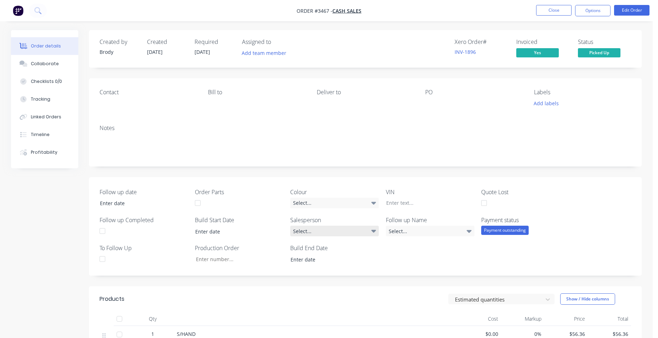
click at [357, 234] on div "Select..." at bounding box center [334, 231] width 89 height 11
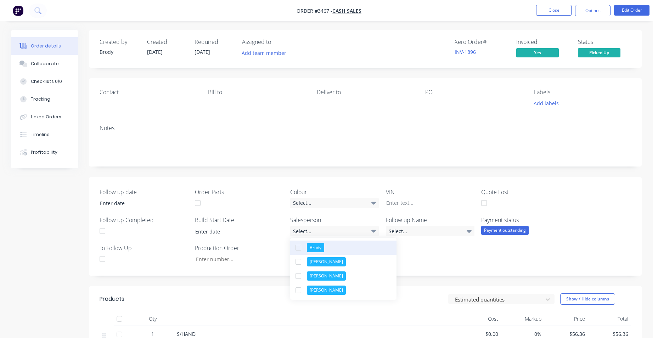
click at [345, 250] on button "Brody" at bounding box center [343, 248] width 106 height 14
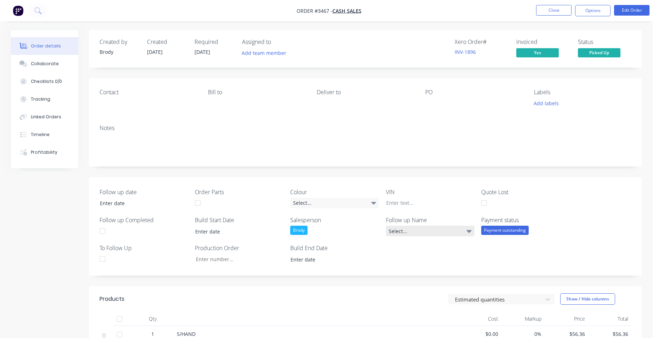
click at [427, 232] on div "Select..." at bounding box center [430, 231] width 89 height 11
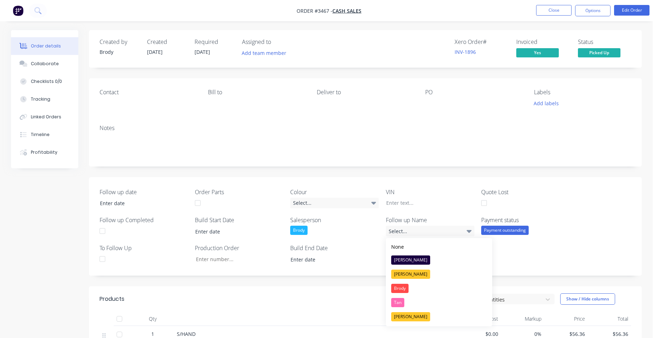
click at [407, 286] on div "Brody" at bounding box center [399, 288] width 17 height 9
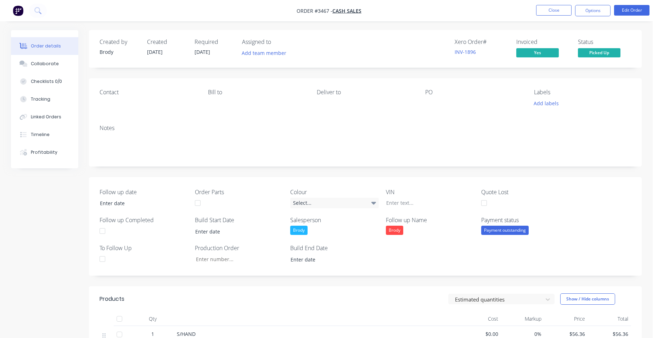
click at [508, 233] on div "Payment outstanding" at bounding box center [504, 230] width 47 height 9
click at [504, 258] on div "Payment received" at bounding box center [506, 258] width 41 height 9
click at [560, 11] on button "Close" at bounding box center [553, 10] width 35 height 11
